Goal: Task Accomplishment & Management: Use online tool/utility

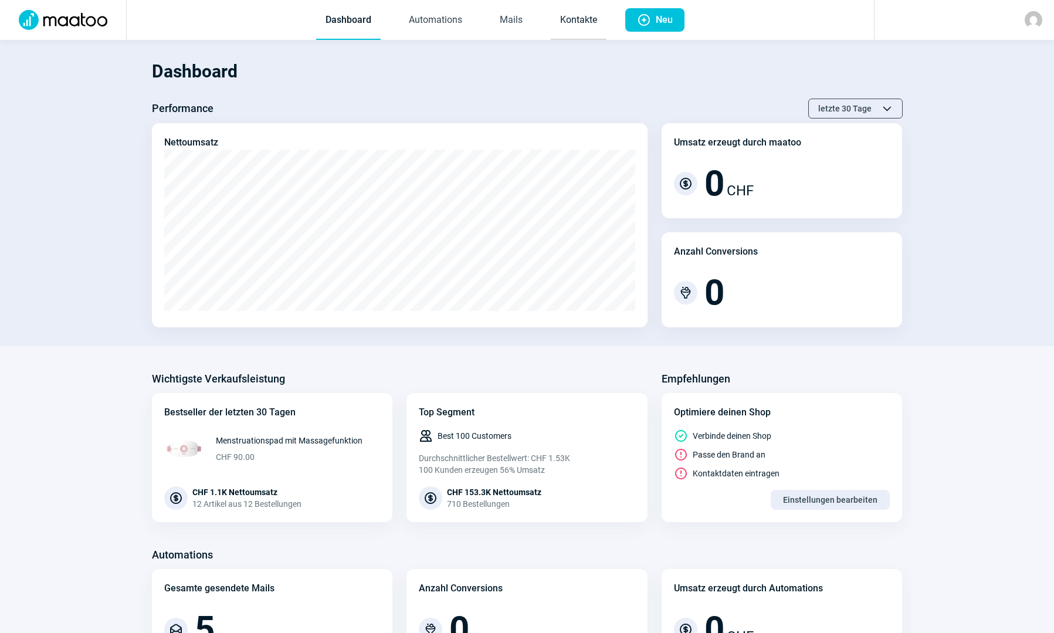
click at [568, 13] on link "Kontakte" at bounding box center [579, 20] width 56 height 39
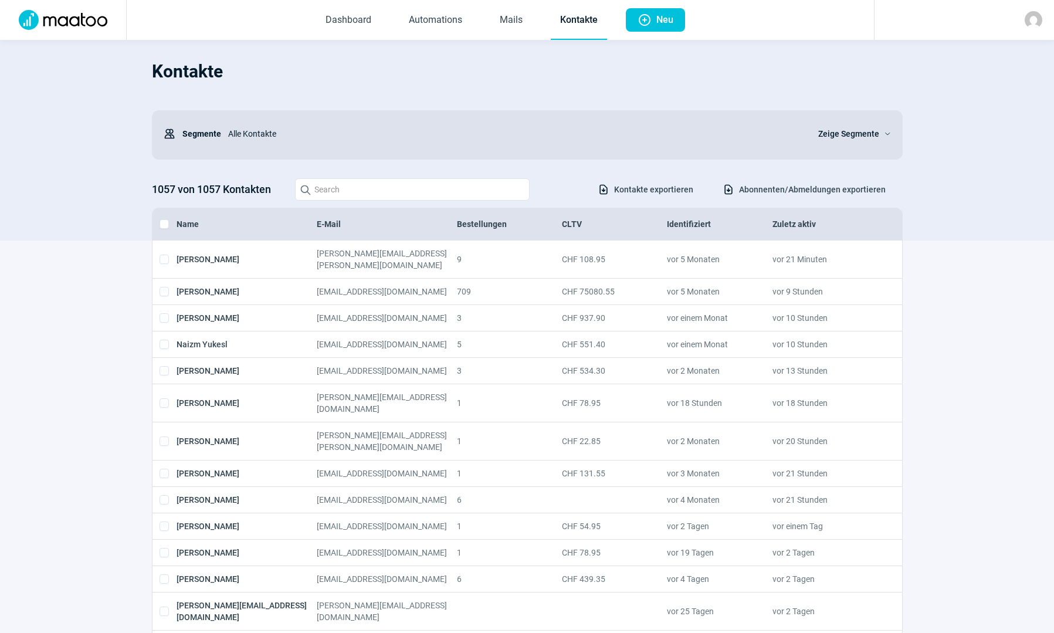
click at [832, 184] on span "Abonnenten/Abmeldungen exportieren" at bounding box center [812, 189] width 147 height 19
click at [506, 17] on link "Mails" at bounding box center [511, 20] width 42 height 39
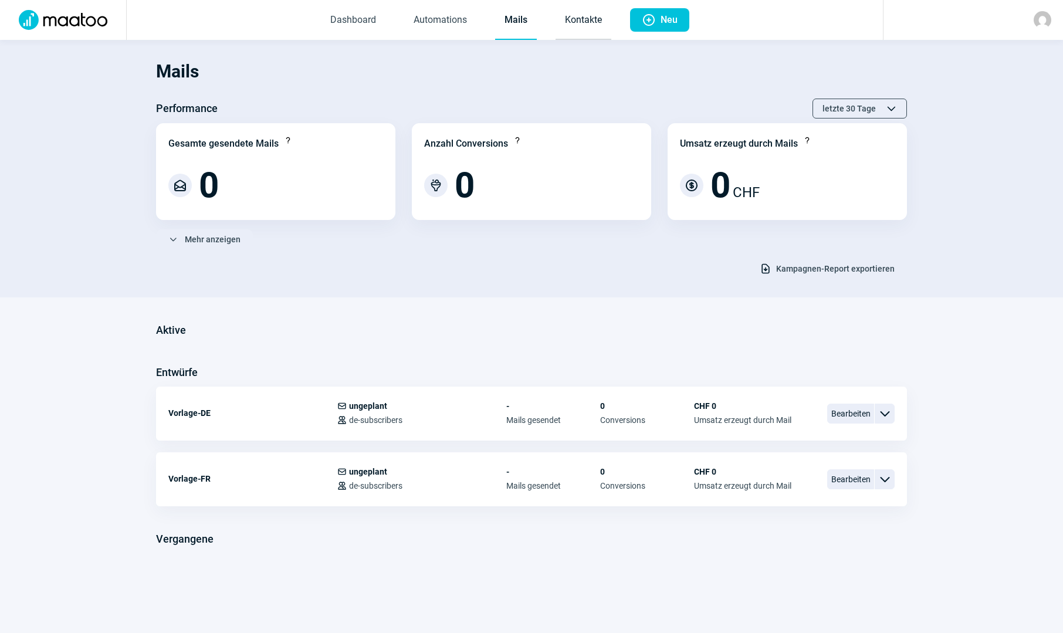
click at [572, 16] on link "Kontakte" at bounding box center [583, 20] width 56 height 39
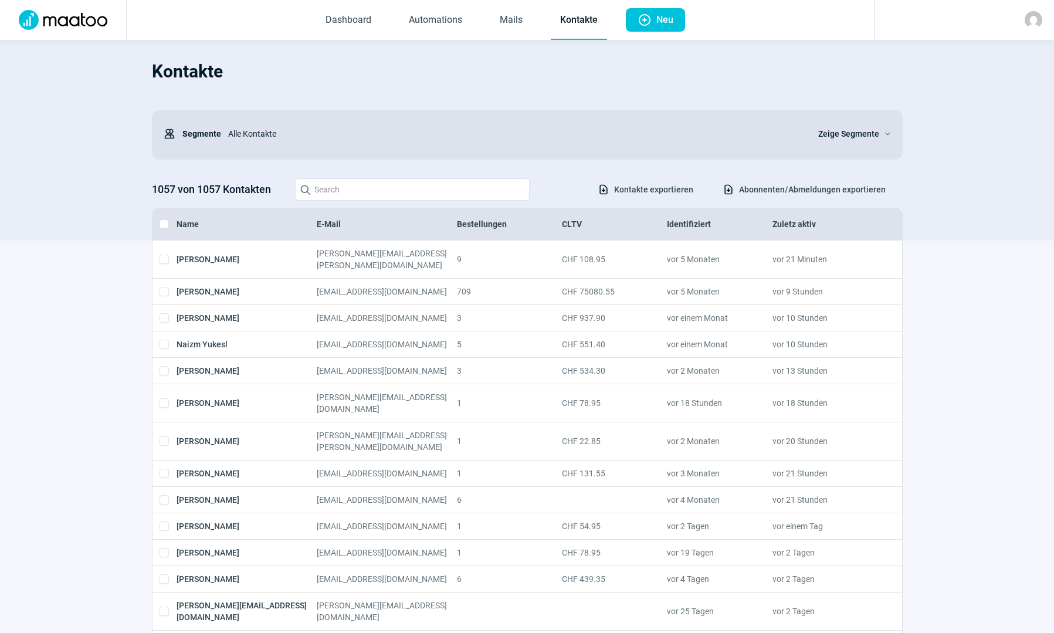
click at [878, 123] on div "Zeige Segmente ChevronDown icon" at bounding box center [854, 133] width 73 height 23
click at [854, 133] on span "Zeige Segmente" at bounding box center [848, 134] width 61 height 14
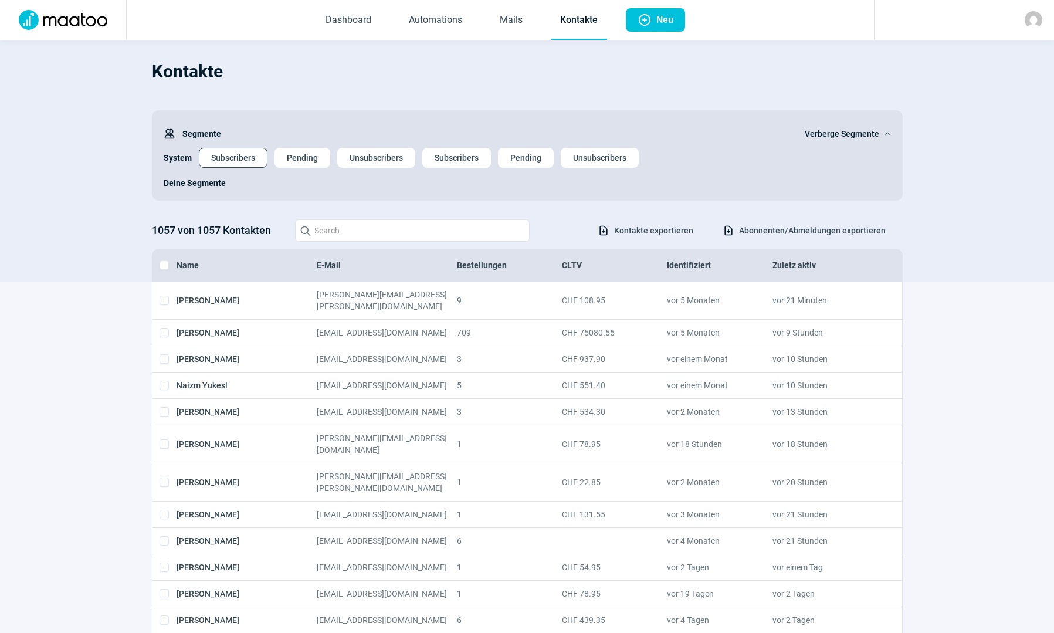
click at [220, 163] on span "Subscribers" at bounding box center [233, 157] width 44 height 19
